Goal: Find specific page/section: Find specific page/section

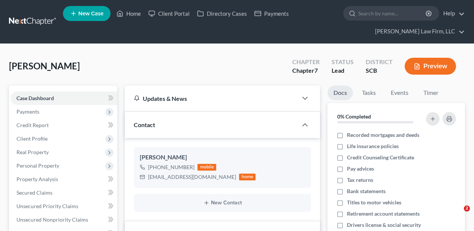
select select "4"
select select "2"
click at [133, 10] on link "Home" at bounding box center [129, 13] width 32 height 13
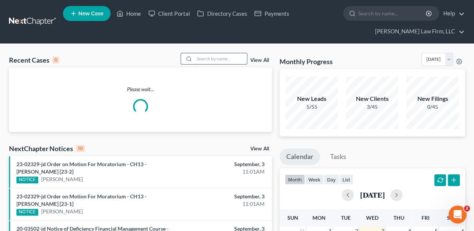
click at [210, 59] on input "search" at bounding box center [220, 58] width 52 height 11
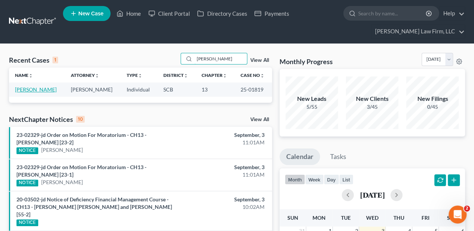
type input "[PERSON_NAME]"
click at [40, 87] on link "[PERSON_NAME]" at bounding box center [36, 89] width 42 height 6
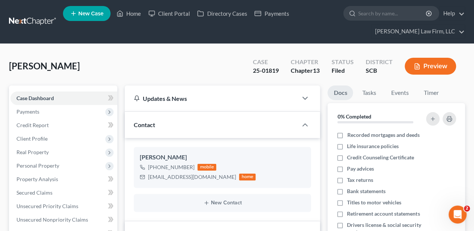
scroll to position [625, 0]
select select "2"
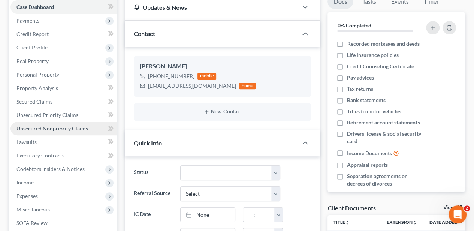
scroll to position [100, 0]
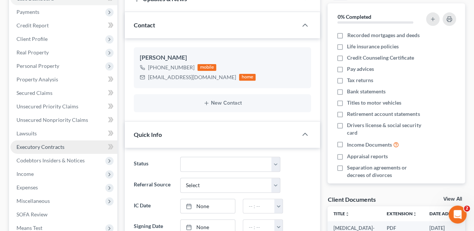
click at [54, 144] on span "Executory Contracts" at bounding box center [40, 146] width 48 height 6
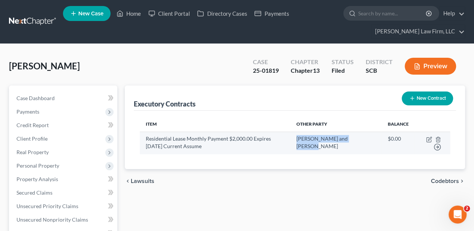
drag, startPoint x: 342, startPoint y: 144, endPoint x: 322, endPoint y: 137, distance: 21.3
click at [322, 137] on td "[PERSON_NAME] and [PERSON_NAME]" at bounding box center [335, 142] width 91 height 22
copy td "[PERSON_NAME] and [PERSON_NAME]"
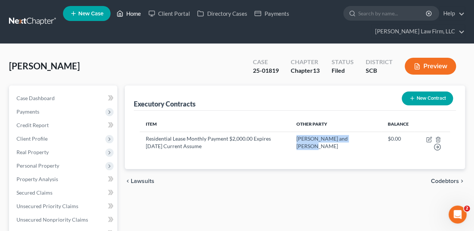
click at [130, 16] on link "Home" at bounding box center [129, 13] width 32 height 13
